Goal: Information Seeking & Learning: Find specific page/section

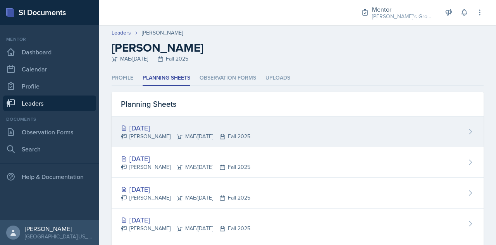
click at [241, 132] on div "[PERSON_NAME] MAE/[DATE] Fall 2025" at bounding box center [185, 136] width 129 height 8
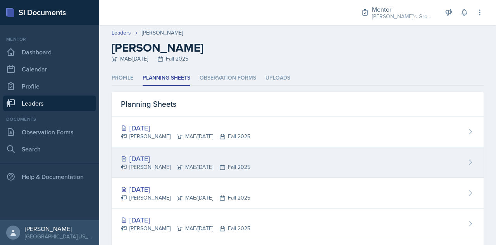
click at [208, 162] on div "[DATE]" at bounding box center [185, 158] width 129 height 10
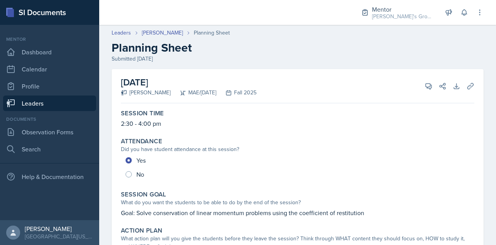
click at [69, 99] on link "Leaders" at bounding box center [49, 103] width 93 height 16
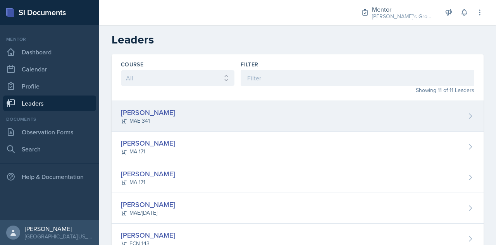
scroll to position [209, 0]
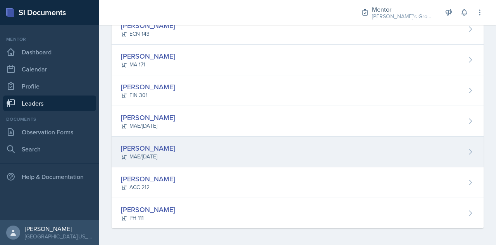
click at [191, 148] on div "[PERSON_NAME] MAE/[DATE]" at bounding box center [298, 151] width 372 height 31
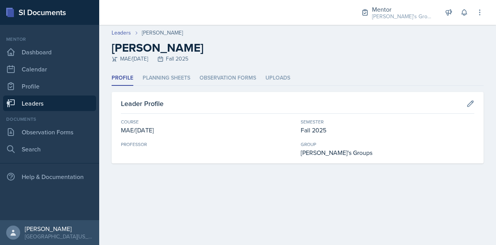
click at [191, 148] on div "Professor" at bounding box center [208, 149] width 174 height 16
click at [173, 78] on li "Planning Sheets" at bounding box center [167, 78] width 48 height 15
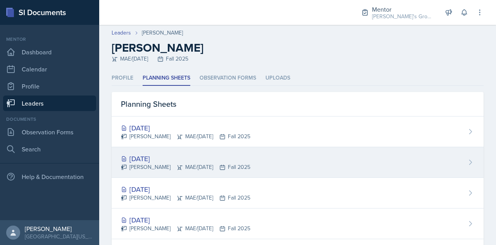
click at [278, 162] on div "[DATE] [PERSON_NAME] MAE/[DATE] Fall 2025" at bounding box center [298, 162] width 372 height 31
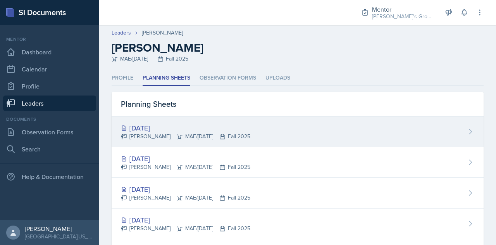
click at [226, 136] on div "[PERSON_NAME] MAE/[DATE] Fall 2025" at bounding box center [185, 136] width 129 height 8
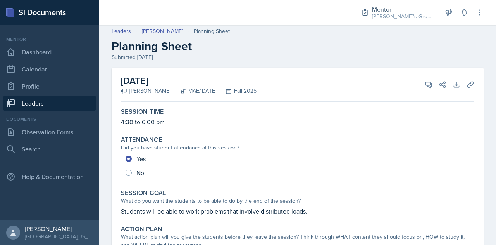
scroll to position [1, 0]
click at [84, 107] on link "Leaders" at bounding box center [49, 103] width 93 height 16
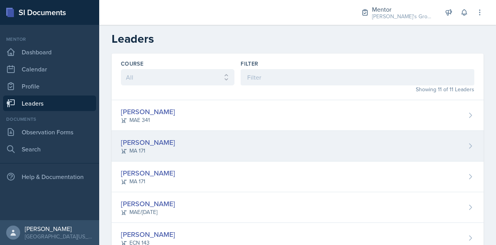
scroll to position [209, 0]
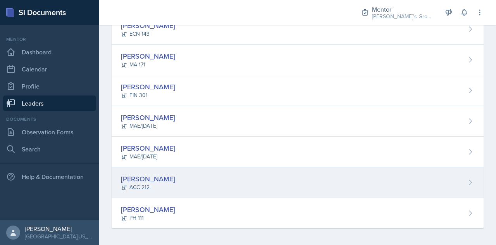
click at [204, 186] on div "[PERSON_NAME] ACC 212" at bounding box center [298, 182] width 372 height 31
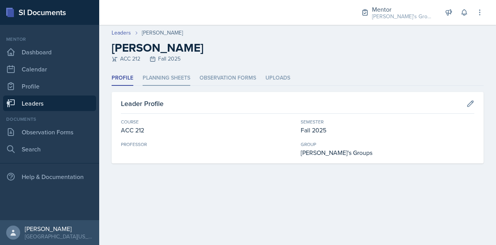
click at [174, 79] on li "Planning Sheets" at bounding box center [167, 78] width 48 height 15
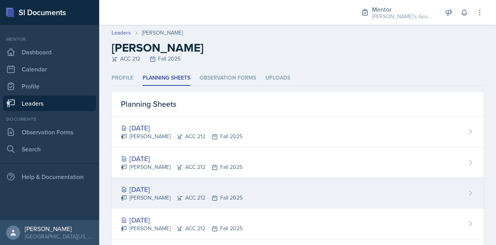
click at [273, 193] on div "[DATE] [PERSON_NAME] ACC 212 Fall 2025" at bounding box center [298, 193] width 372 height 31
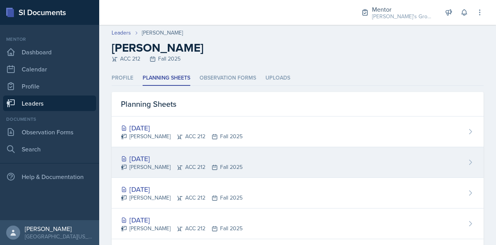
click at [197, 161] on div "[DATE]" at bounding box center [182, 158] width 122 height 10
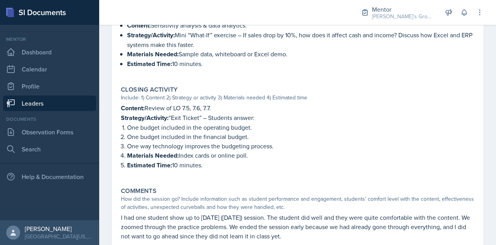
scroll to position [614, 0]
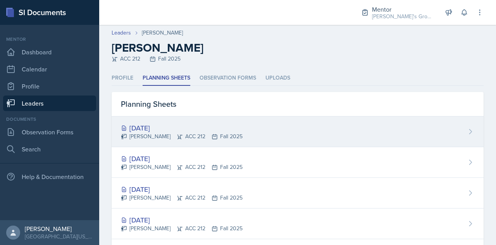
click at [158, 131] on div "[DATE]" at bounding box center [182, 127] width 122 height 10
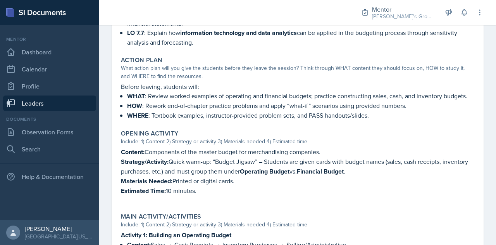
scroll to position [221, 0]
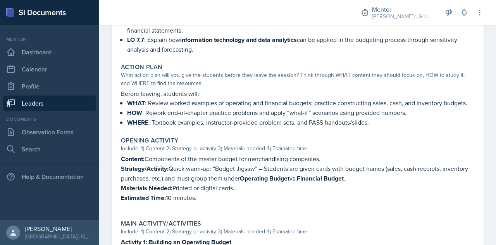
click at [64, 98] on link "Leaders" at bounding box center [49, 103] width 93 height 16
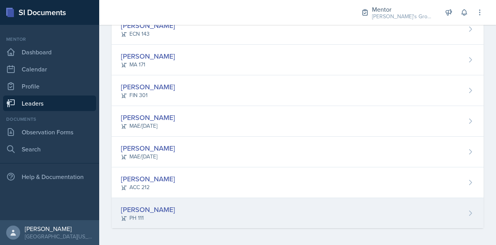
click at [233, 201] on div "[PERSON_NAME] PH 111" at bounding box center [298, 213] width 372 height 30
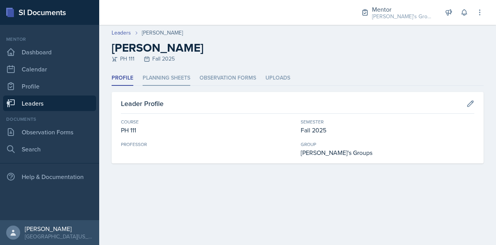
click at [164, 78] on li "Planning Sheets" at bounding box center [167, 78] width 48 height 15
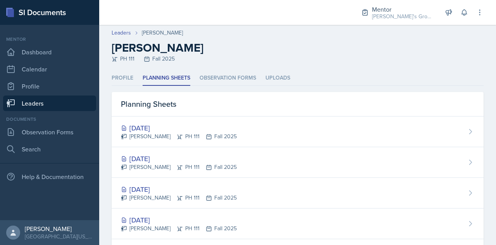
click at [287, 53] on h2 "[PERSON_NAME]" at bounding box center [298, 48] width 372 height 14
